Goal: Find contact information: Find contact information

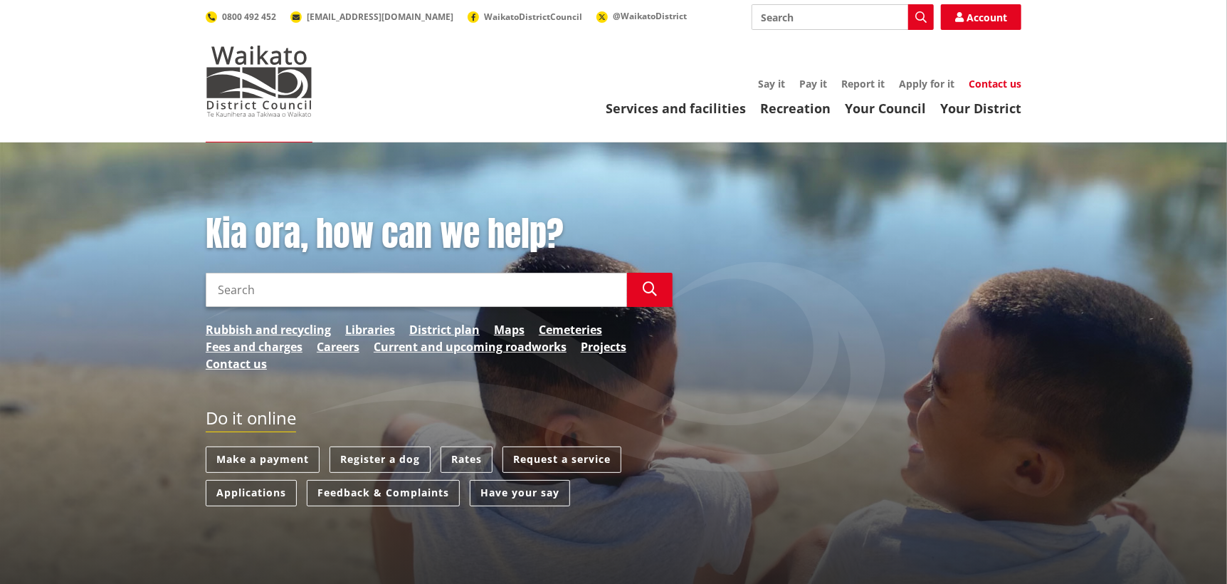
click at [989, 80] on link "Contact us" at bounding box center [995, 84] width 53 height 14
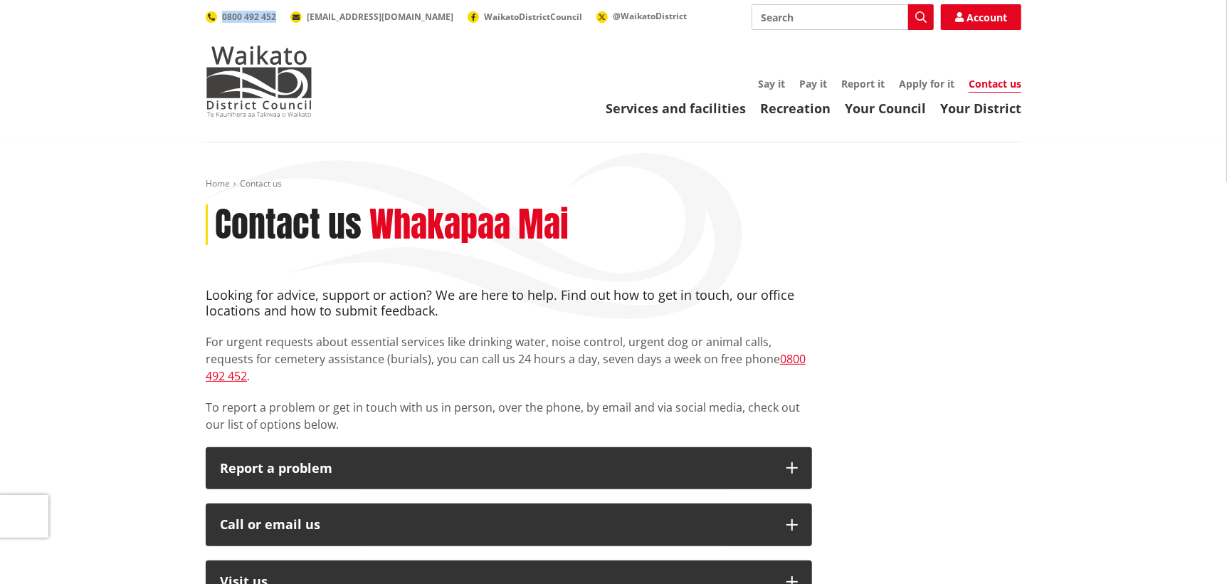
drag, startPoint x: 276, startPoint y: 20, endPoint x: 221, endPoint y: 23, distance: 54.9
click at [221, 23] on div "Search Search Account 0800 492 452 [EMAIL_ADDRESS][DOMAIN_NAME] WaikatoDistrict…" at bounding box center [614, 17] width 816 height 26
copy span "0800 492 452"
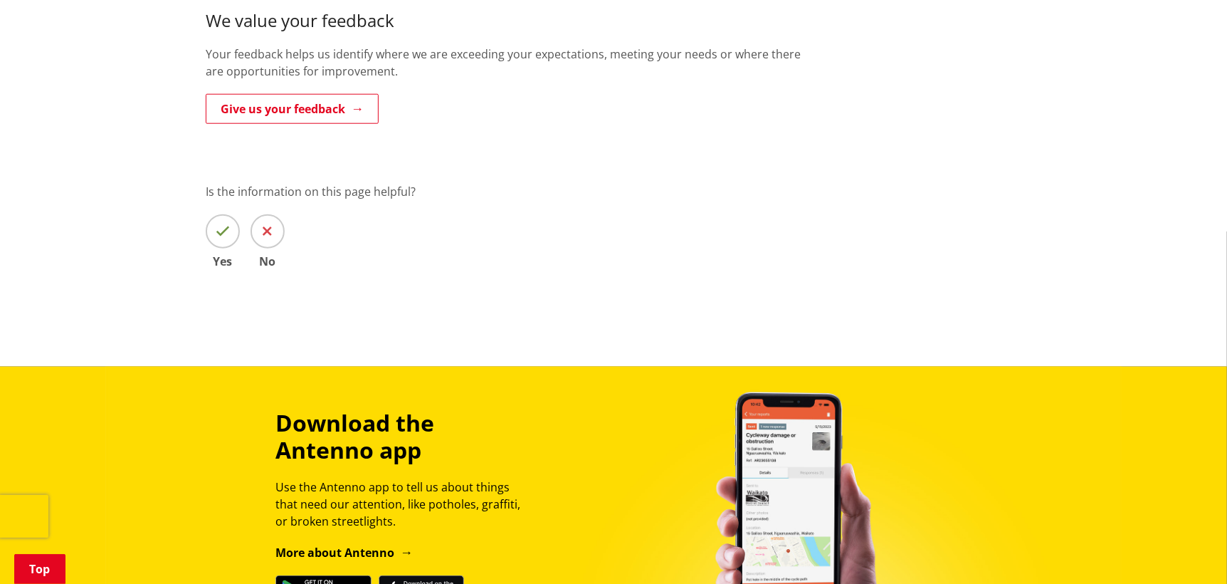
scroll to position [1247, 0]
